Goal: Task Accomplishment & Management: Use online tool/utility

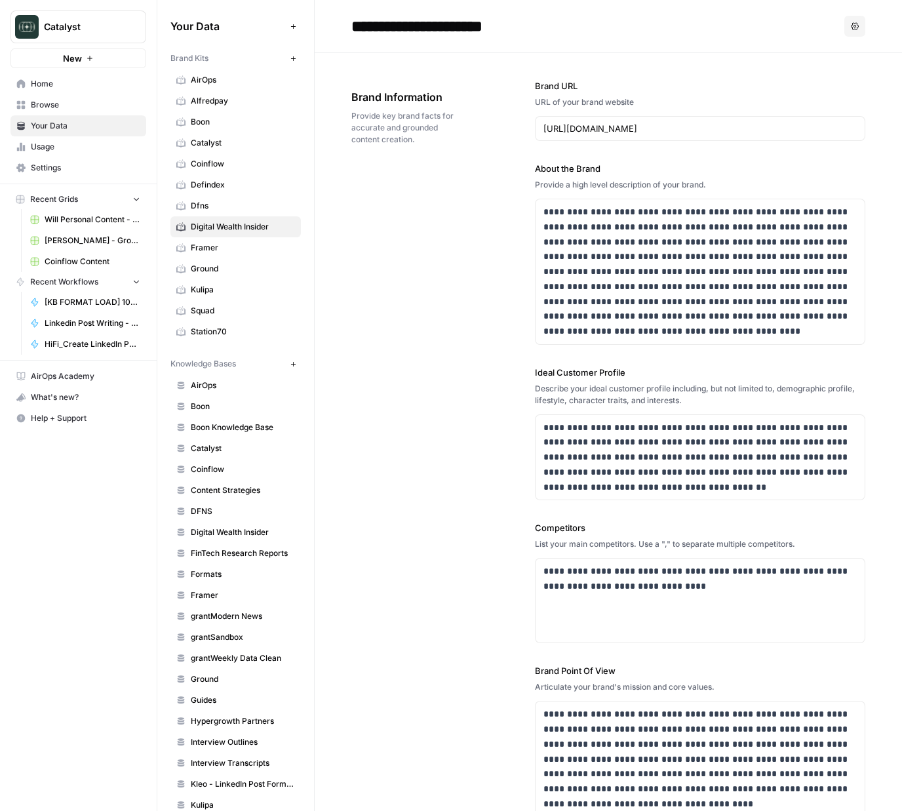
scroll to position [1703, 0]
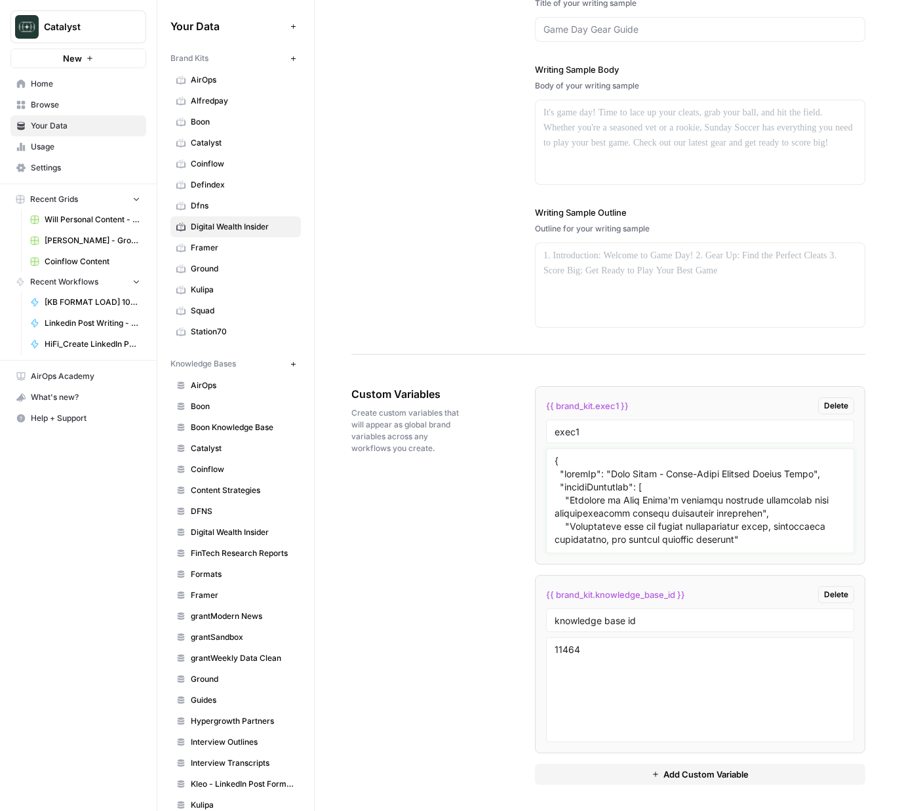
click at [619, 469] on textarea at bounding box center [699, 500] width 291 height 93
paste textarea "Authentic Educator & Storyteller Style (Synthesized)", "sourceMaterials": [ "Sy…"
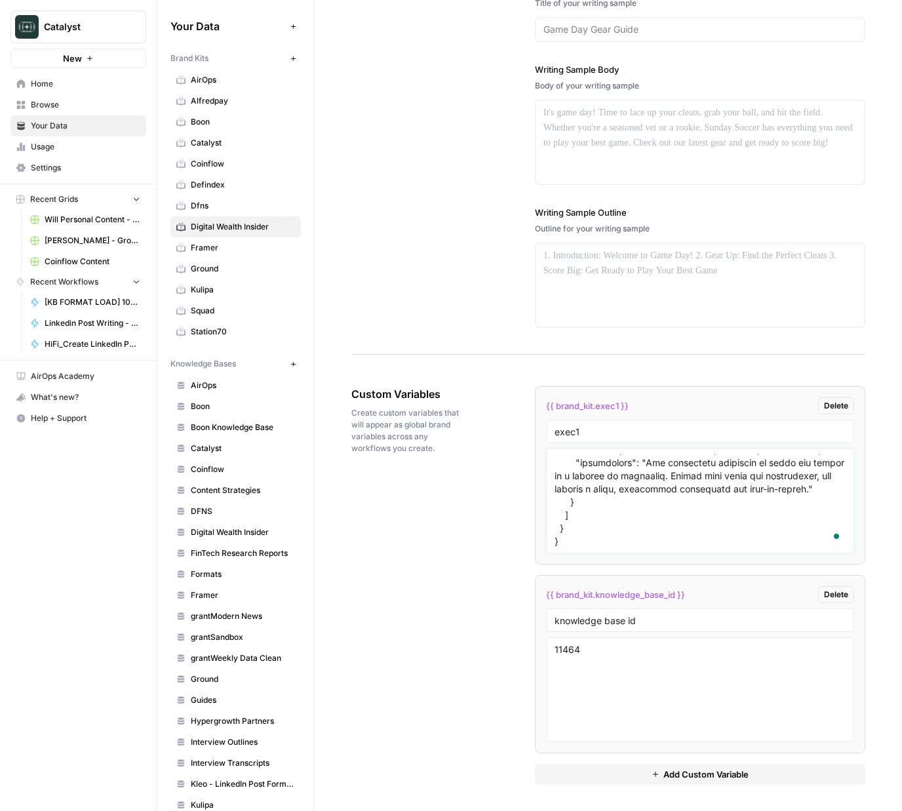
paste textarea "{ "styleOf": "Authentic Educator & Storyteller Style (Synthesized)", "sourceMat…"
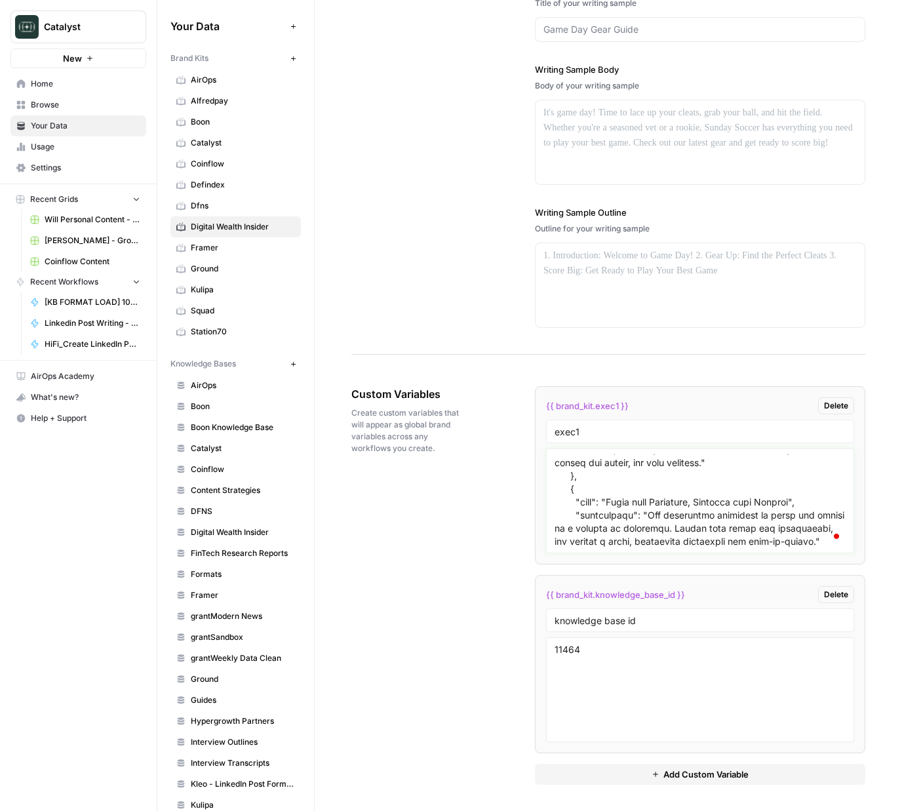
type textarea "{ "styleOf": "Authentic Educator & Storyteller Style (Synthesized)", "sourceMat…"
click at [693, 678] on textarea "11464" at bounding box center [699, 689] width 291 height 93
click at [735, 767] on span "Add Custom Variable" at bounding box center [705, 773] width 85 height 13
drag, startPoint x: 473, startPoint y: 689, endPoint x: 354, endPoint y: 535, distance: 194.8
click at [465, 678] on div "Custom Variables Create custom variables that will appear as global brand varia…" at bounding box center [608, 680] width 514 height 640
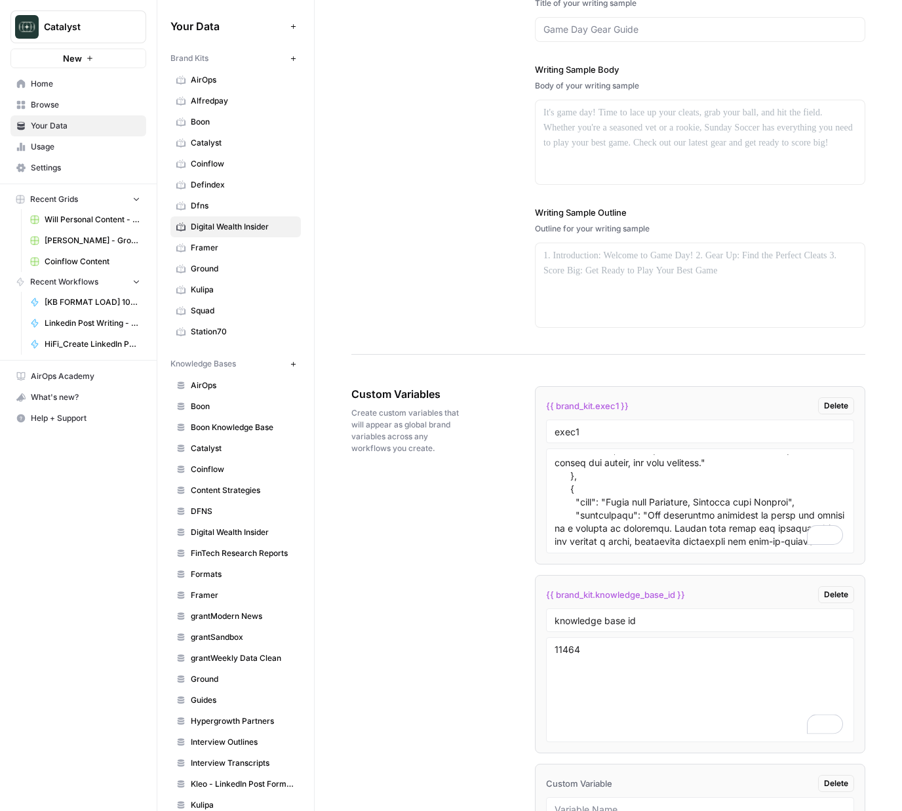
click at [218, 245] on span "Framer" at bounding box center [243, 248] width 104 height 12
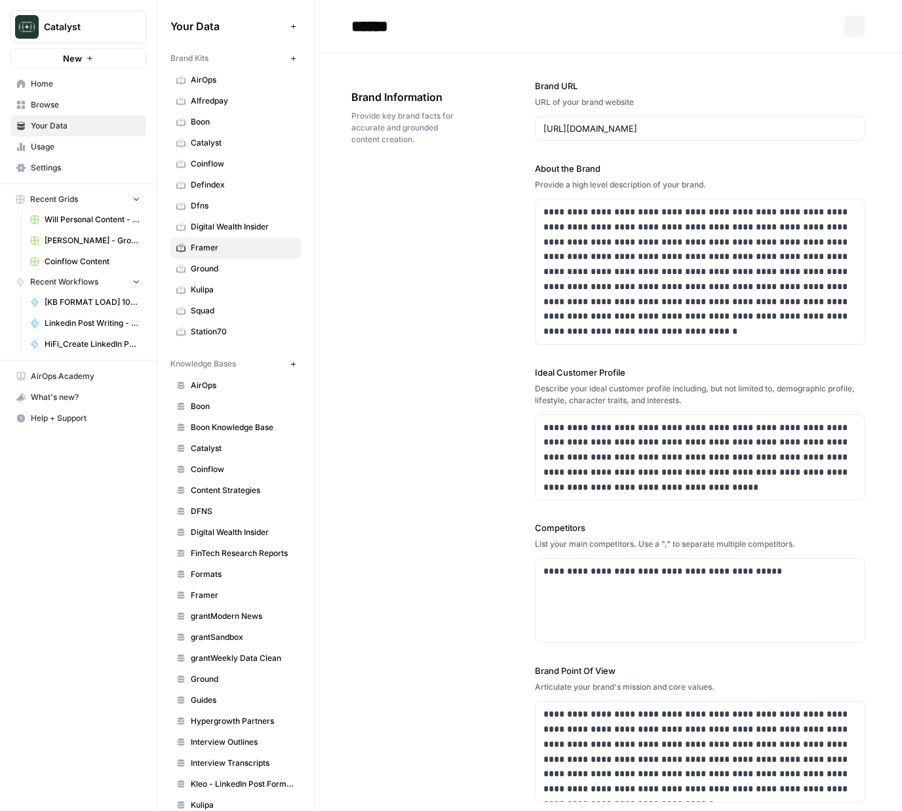
click at [231, 225] on span "Digital Wealth Insider" at bounding box center [243, 227] width 104 height 12
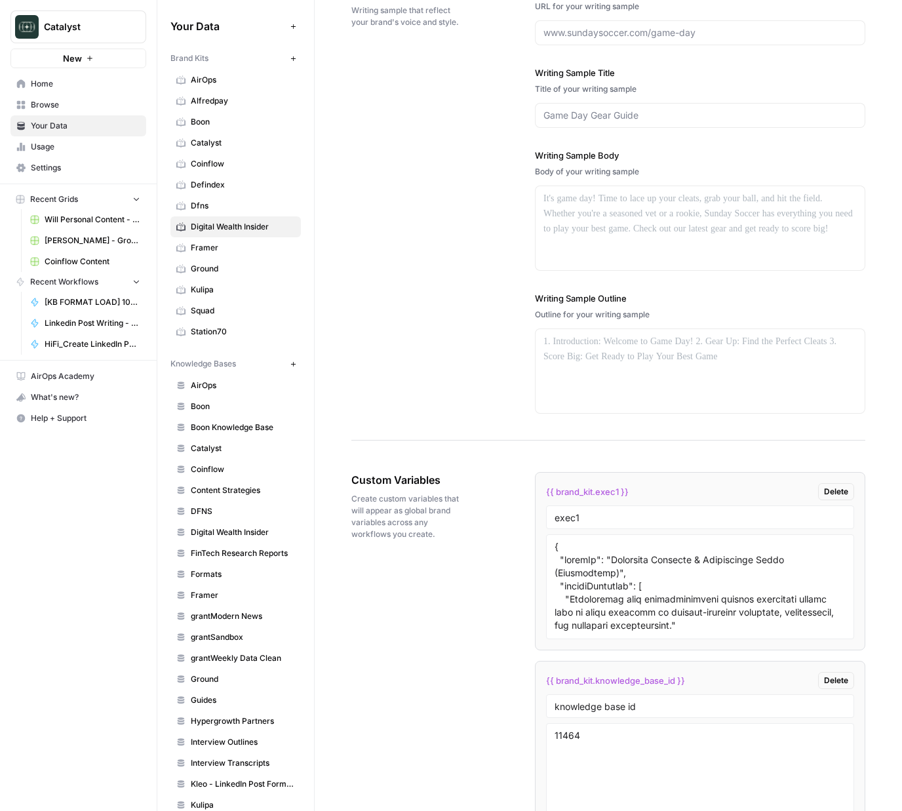
scroll to position [1609, 0]
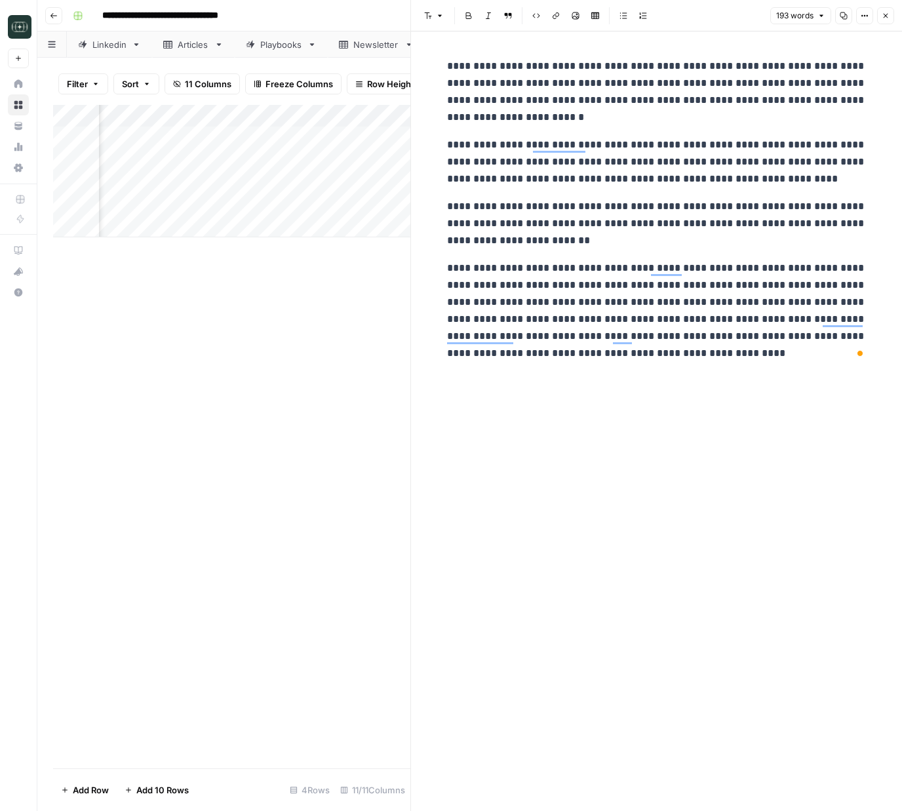
scroll to position [0, 261]
click at [881, 20] on button "Close" at bounding box center [885, 15] width 17 height 17
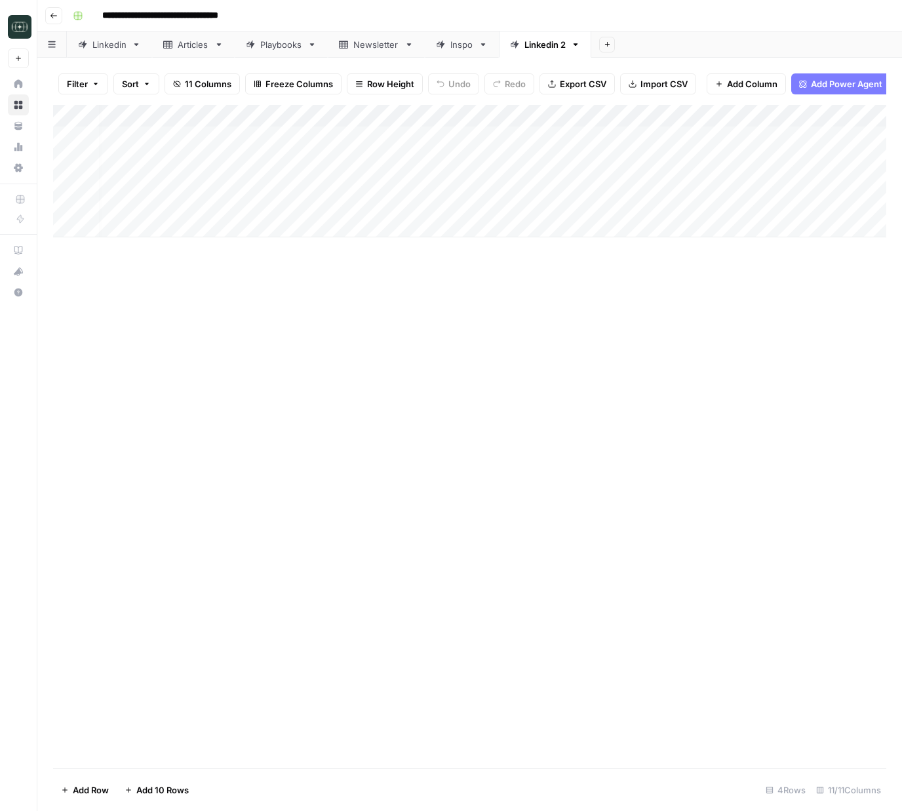
scroll to position [0, 82]
click at [814, 117] on div "Add Column" at bounding box center [469, 171] width 833 height 132
click at [819, 142] on span "All Rows" at bounding box center [844, 146] width 83 height 13
